Goal: Information Seeking & Learning: Find specific page/section

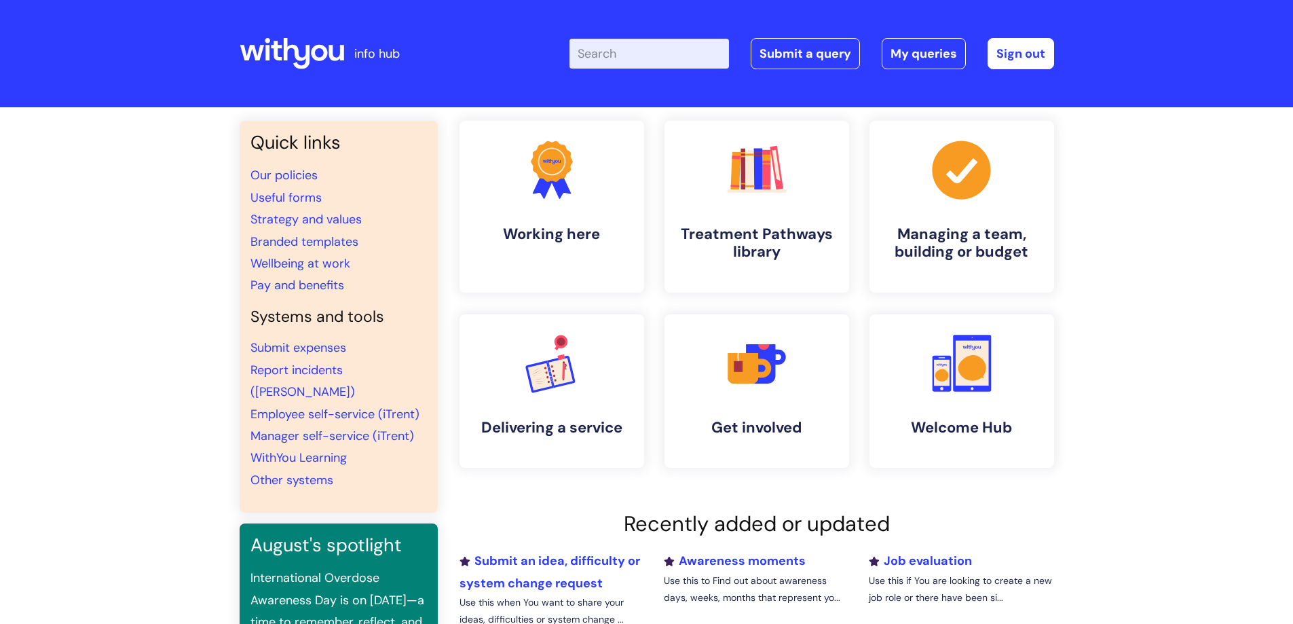
click at [649, 56] on input "Enter your search term here..." at bounding box center [650, 54] width 160 height 30
type input "internal move"
click button "Search" at bounding box center [0, 0] width 0 height 0
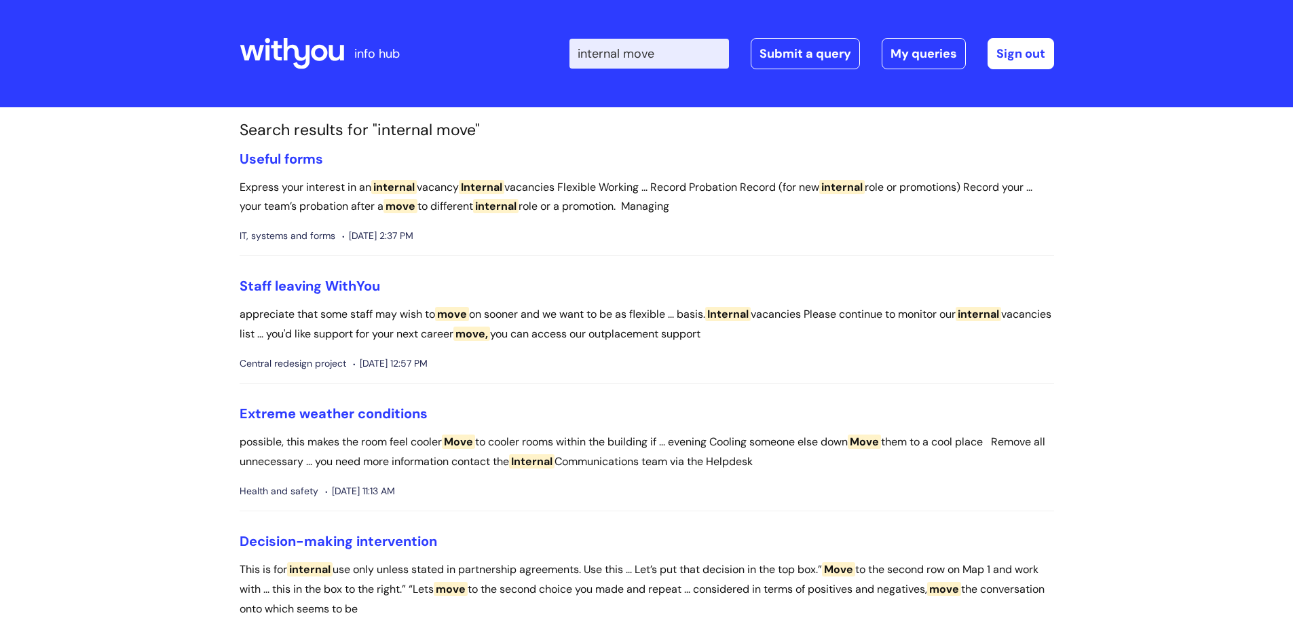
click at [624, 63] on input "internal move" at bounding box center [650, 54] width 160 height 30
type input "change of role"
click button "Search" at bounding box center [0, 0] width 0 height 0
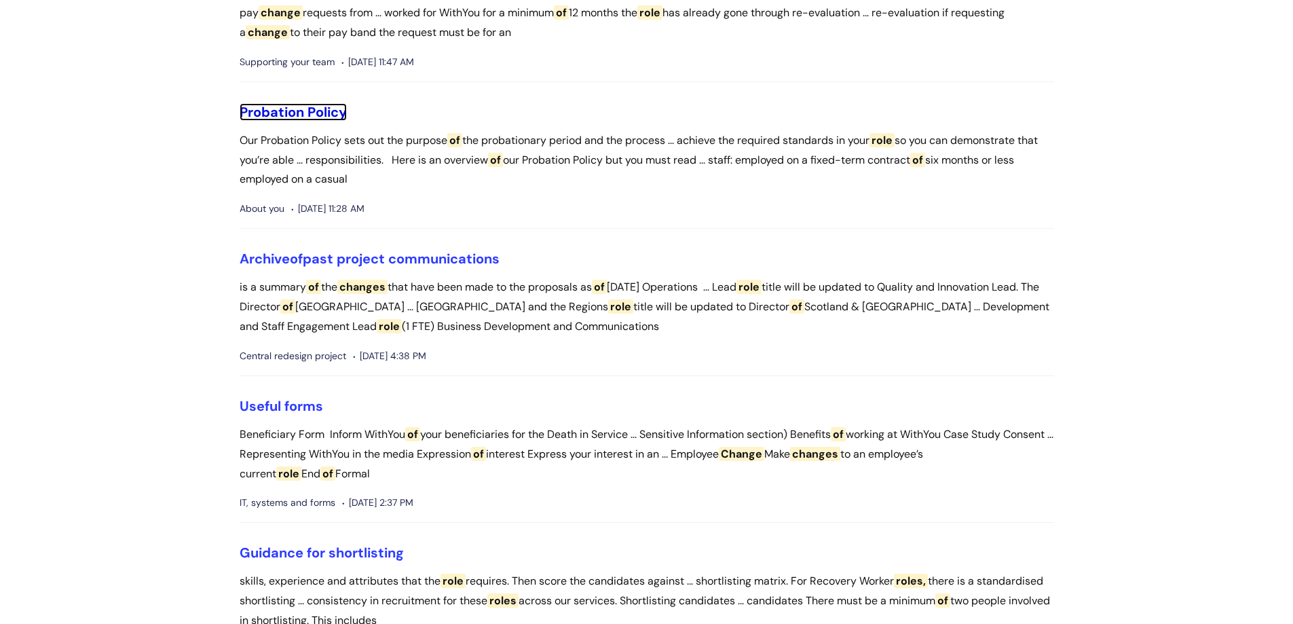
scroll to position [407, 0]
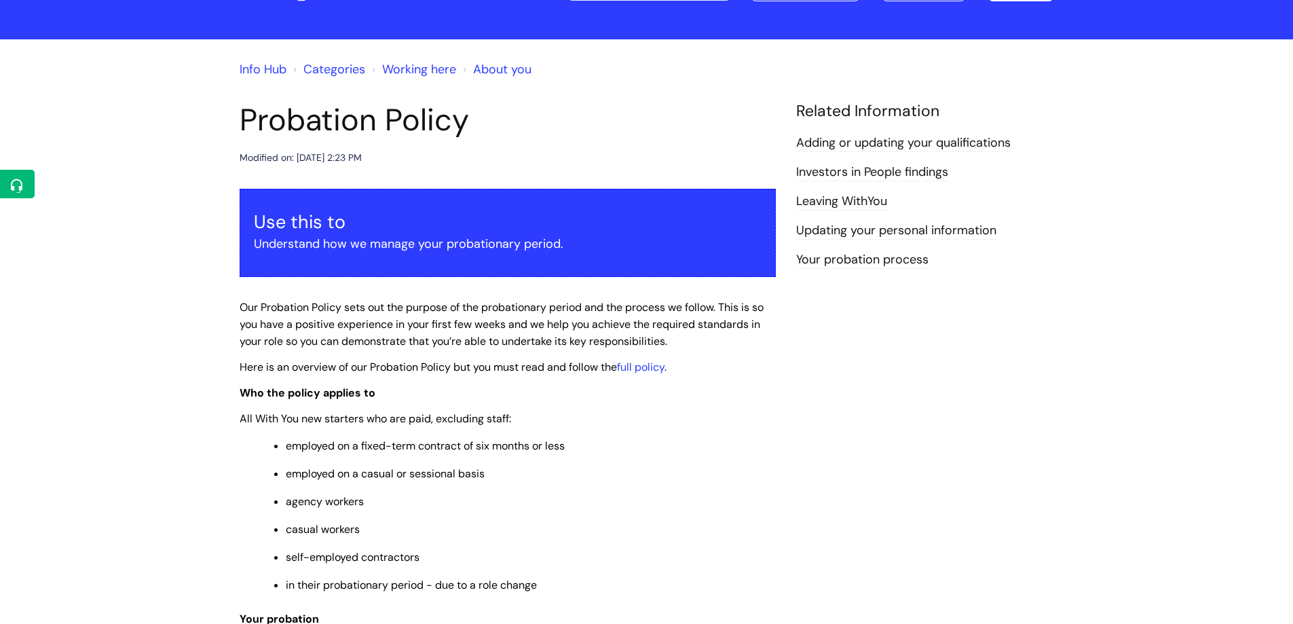
scroll to position [136, 0]
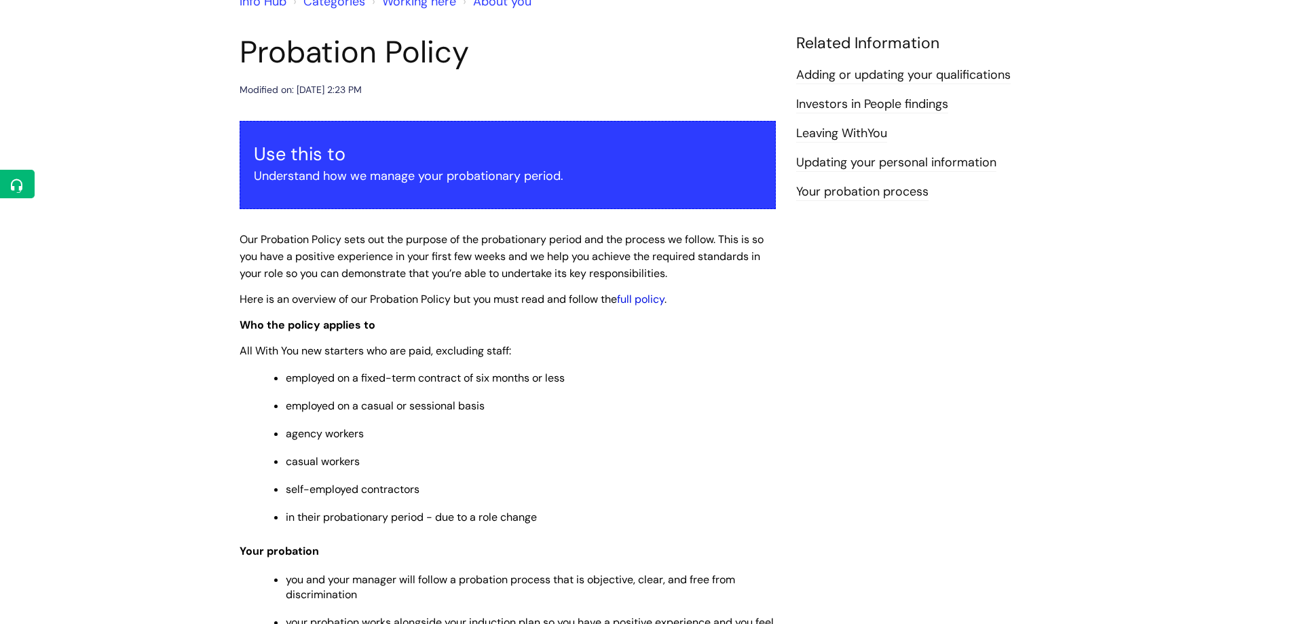
click at [643, 304] on link "full policy" at bounding box center [641, 299] width 48 height 14
